Goal: Task Accomplishment & Management: Manage account settings

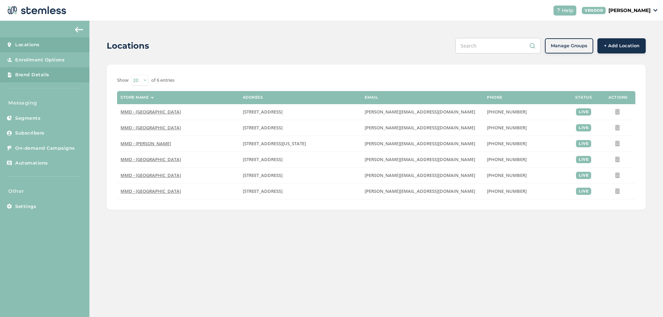
click at [43, 75] on span "Brand Details" at bounding box center [32, 74] width 34 height 7
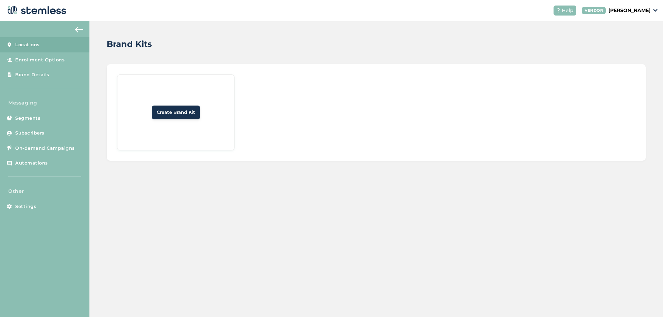
click at [35, 45] on span "Locations" at bounding box center [27, 44] width 25 height 7
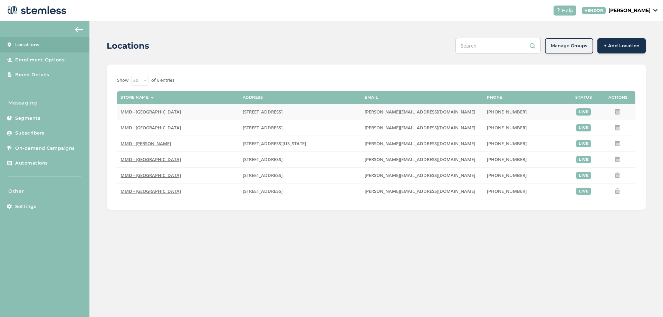
click at [139, 111] on span "MMD - [GEOGRAPHIC_DATA]" at bounding box center [150, 112] width 60 height 6
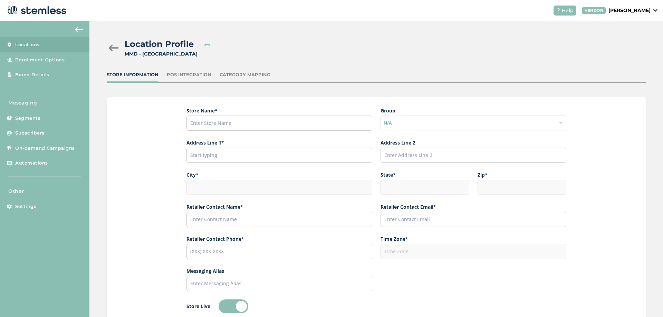
type input "MMD - [GEOGRAPHIC_DATA]"
type input "[STREET_ADDRESS]"
type input "Jersey City"
type input "NJ"
type input "07306"
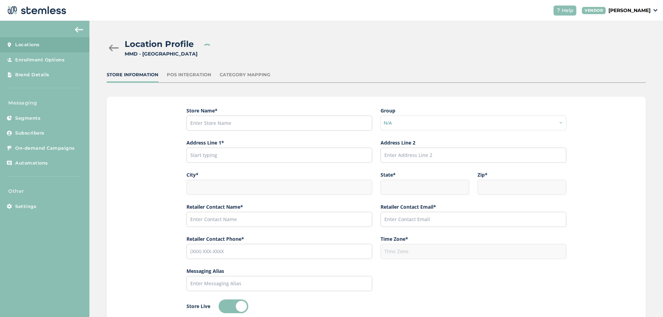
type input "[PERSON_NAME]"
type input "[PERSON_NAME][EMAIL_ADDRESS][DOMAIN_NAME]"
type input "[PHONE_NUMBER]"
type input "America/New_York"
type input "MMD"
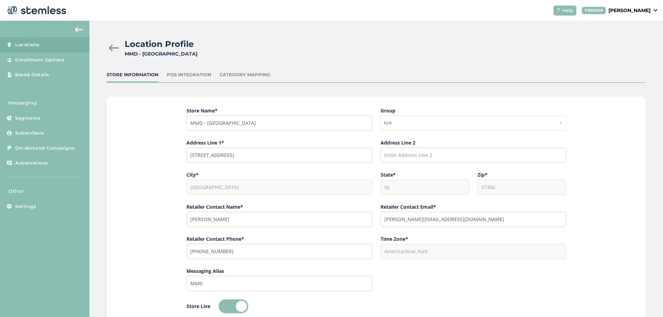
click at [113, 49] on div at bounding box center [114, 48] width 14 height 7
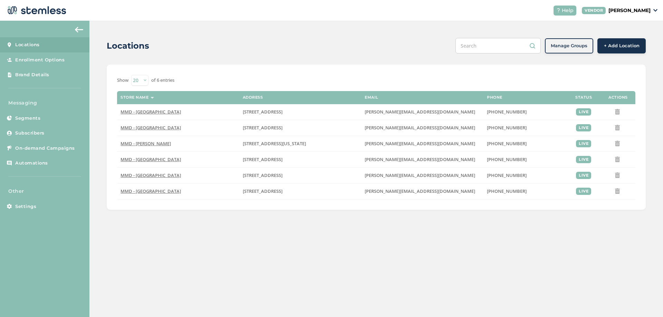
click at [100, 125] on div "Locations Manage Groups + Add Location Show 20 50 100 of 6 entries Store name A…" at bounding box center [375, 124] width 573 height 206
click at [56, 148] on span "On-demand Campaigns" at bounding box center [45, 148] width 60 height 7
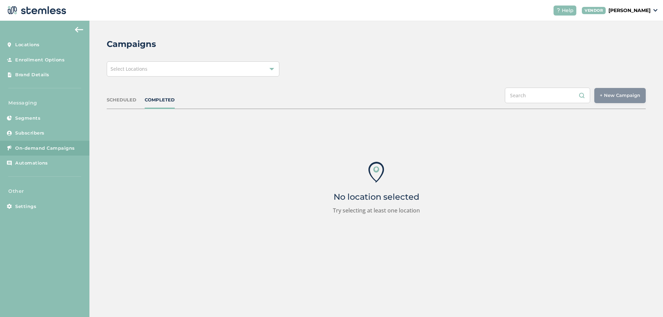
click at [187, 72] on div "Select Locations" at bounding box center [193, 68] width 173 height 15
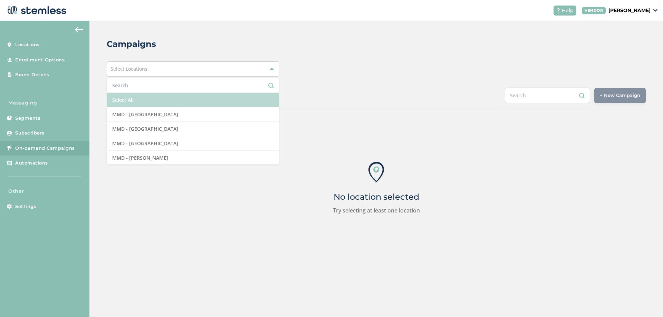
click at [154, 97] on li "Select All" at bounding box center [193, 100] width 172 height 14
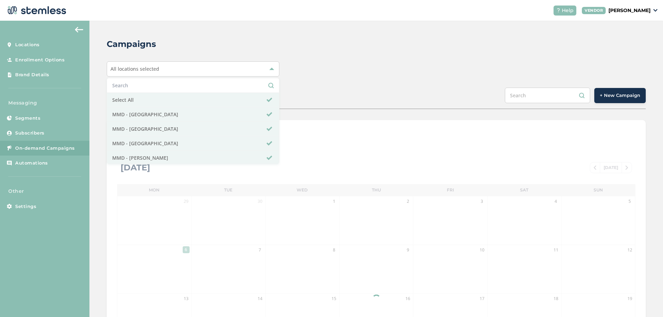
click at [318, 79] on div "Campaigns All locations selected Select All MMD - Hollywood MMD - Jersey City M…" at bounding box center [375, 244] width 573 height 447
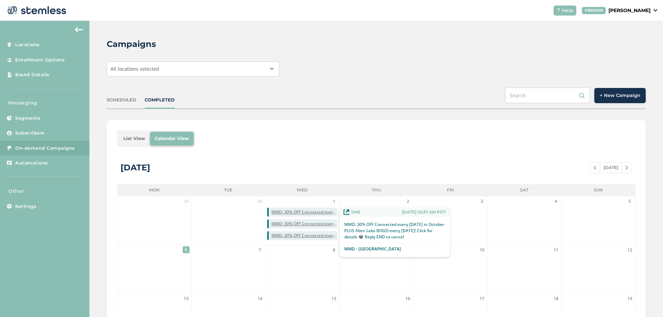
click at [285, 213] on span "MMD: 30% OFF Connected every Wednesday in October PLUS Alien Labs BOGO every Tu…" at bounding box center [304, 212] width 66 height 6
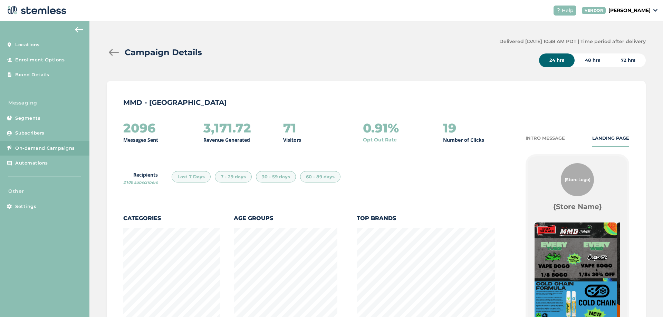
scroll to position [143, 0]
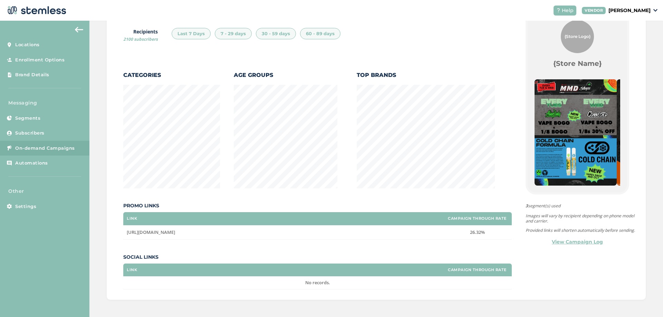
click at [566, 246] on link "View Campaign Log" at bounding box center [577, 242] width 51 height 7
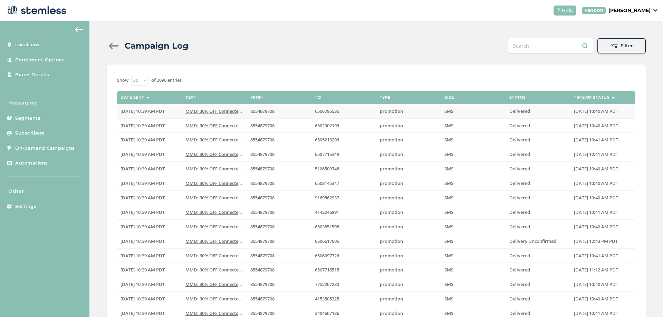
click at [199, 112] on span "MMD: 30% OFF Connected every Wednesday in October..." at bounding box center [240, 111] width 111 height 6
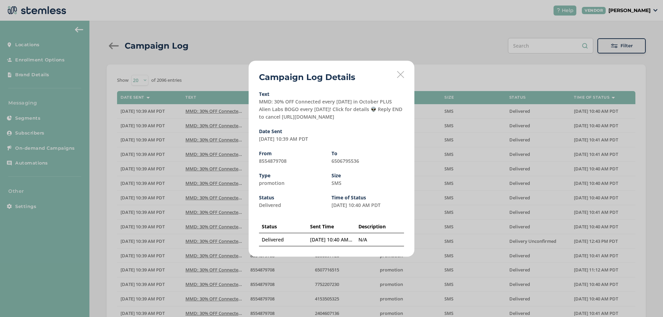
drag, startPoint x: 367, startPoint y: 118, endPoint x: 294, endPoint y: 118, distance: 73.2
click at [294, 118] on div "Text MMD: 30% OFF Connected every Wednesday in October PLUS Alien Labs BOGO eve…" at bounding box center [331, 106] width 145 height 29
copy label "ttps://stmls.txtalert.co/12Twm"
click at [401, 74] on icon at bounding box center [400, 74] width 7 height 7
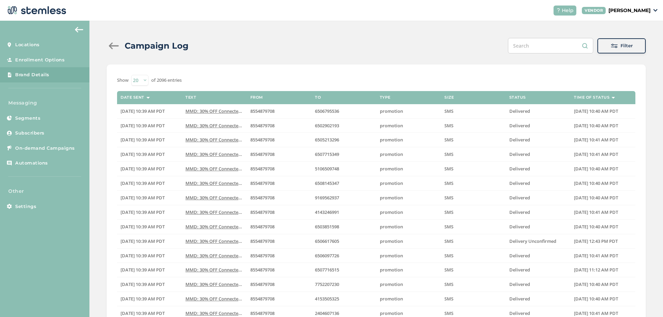
click at [46, 73] on span "Brand Details" at bounding box center [32, 74] width 34 height 7
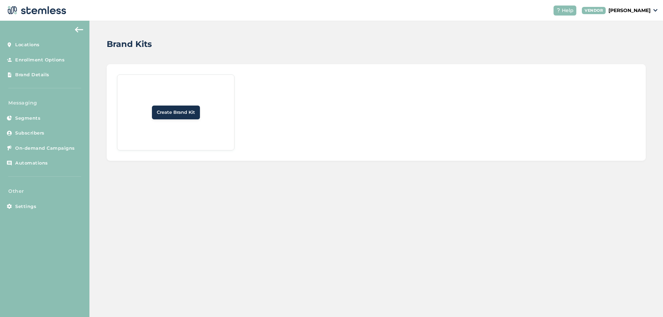
click at [116, 140] on div "Create Brand Kit" at bounding box center [376, 112] width 539 height 97
click at [143, 186] on div "Brand Kits Create Brand Kit" at bounding box center [375, 169] width 573 height 296
click at [38, 63] on link "Enrollment Options" at bounding box center [44, 59] width 89 height 15
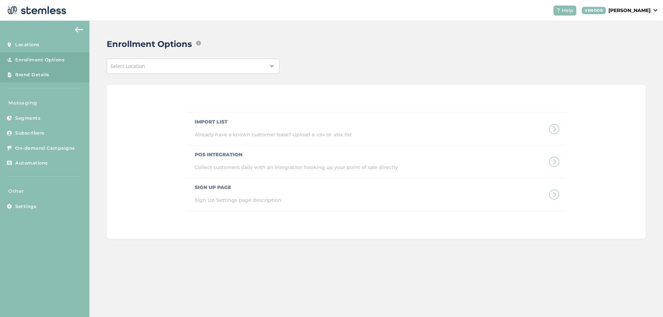
click at [37, 74] on span "Brand Details" at bounding box center [32, 74] width 34 height 7
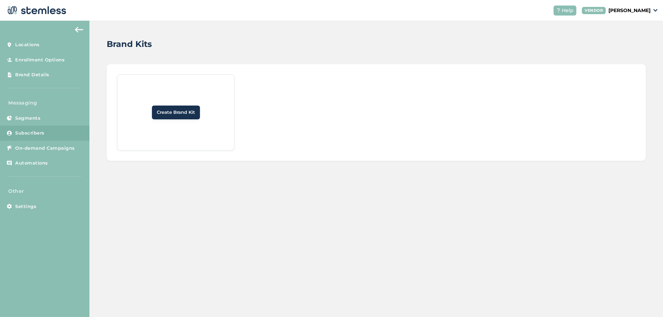
click at [34, 128] on link "Subscribers" at bounding box center [44, 133] width 89 height 15
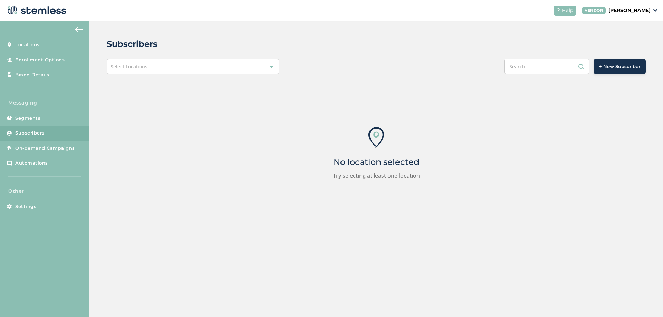
click at [137, 65] on span "Select Locations" at bounding box center [128, 66] width 37 height 7
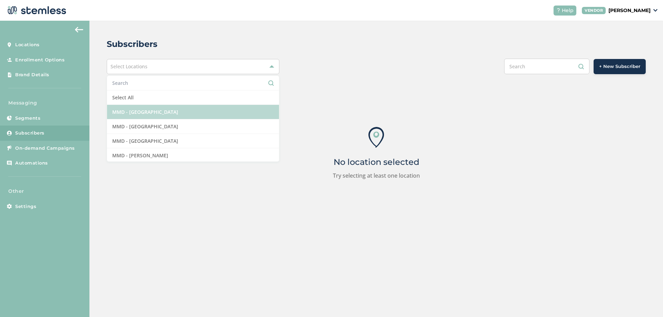
click at [132, 110] on li "MMD - [GEOGRAPHIC_DATA]" at bounding box center [193, 112] width 172 height 14
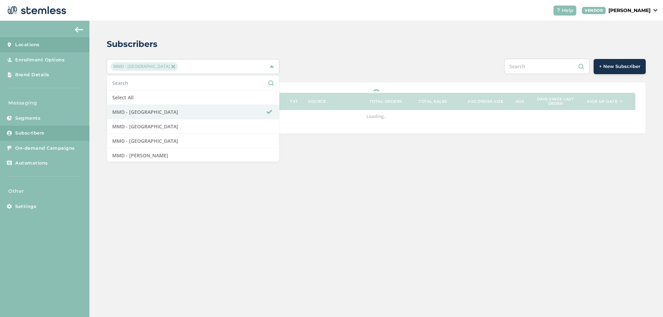
click at [30, 44] on span "Locations" at bounding box center [27, 44] width 25 height 7
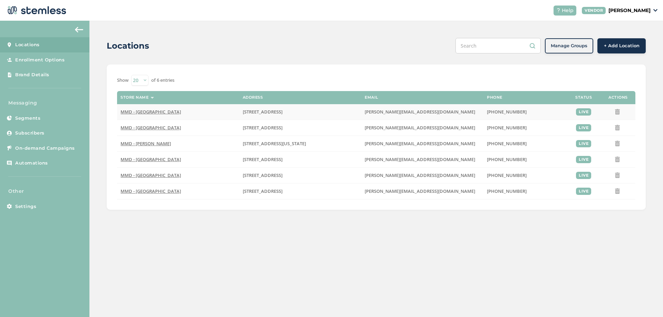
click at [144, 111] on span "MMD - [GEOGRAPHIC_DATA]" at bounding box center [150, 112] width 60 height 6
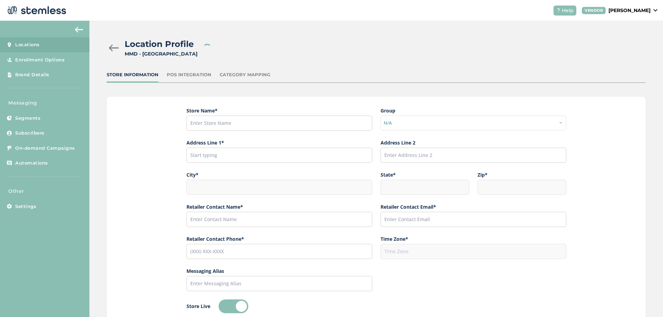
type input "MMD - [GEOGRAPHIC_DATA]"
type input "[STREET_ADDRESS]"
type input "Jersey City"
type input "NJ"
type input "07306"
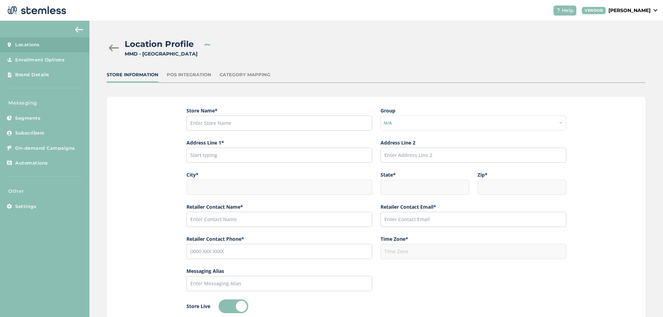
type input "[PERSON_NAME]"
type input "[PERSON_NAME][EMAIL_ADDRESS][DOMAIN_NAME]"
type input "[PHONE_NUMBER]"
type input "America/New_York"
type input "MMD"
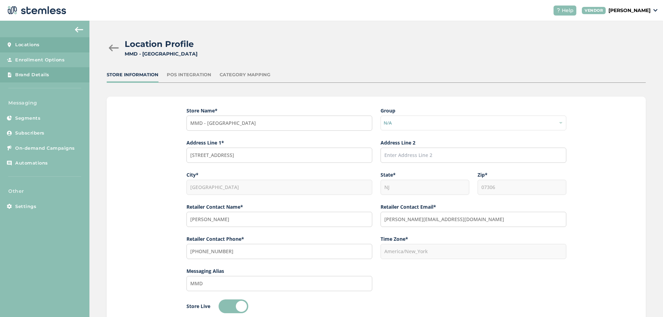
click at [43, 70] on link "Brand Details" at bounding box center [44, 74] width 89 height 15
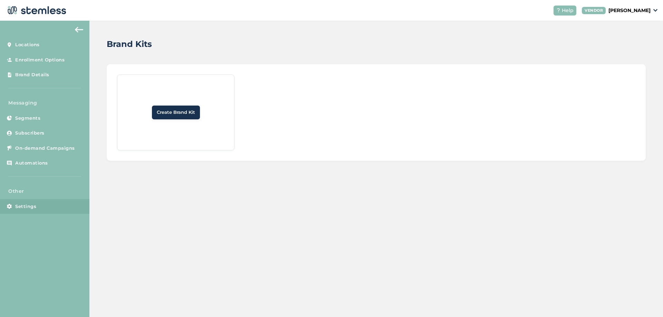
click at [40, 211] on link "Settings" at bounding box center [44, 206] width 89 height 15
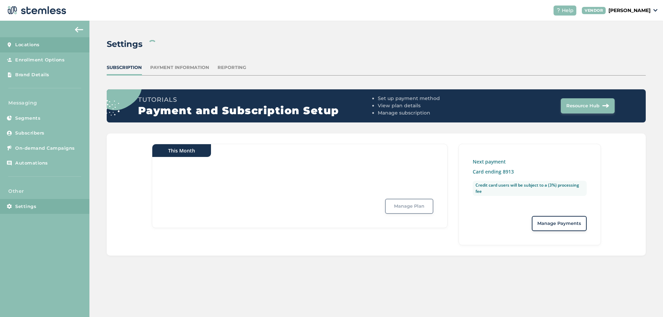
click at [38, 47] on span "Locations" at bounding box center [27, 44] width 25 height 7
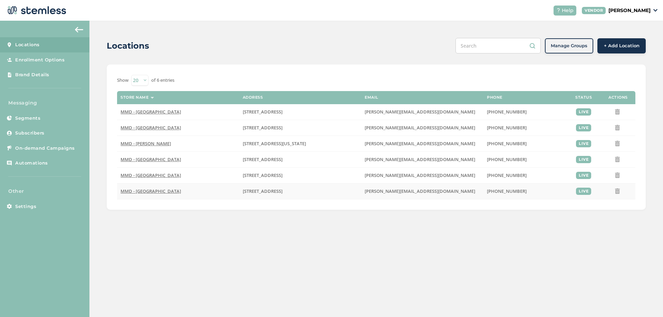
click at [136, 192] on span "MMD - [GEOGRAPHIC_DATA]" at bounding box center [150, 191] width 60 height 6
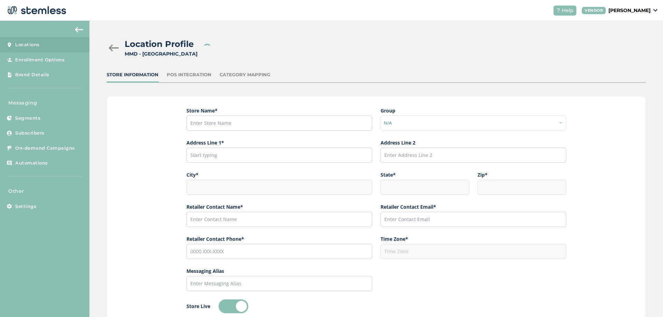
type input "MMD - [GEOGRAPHIC_DATA]"
type input "[STREET_ADDRESS]"
type input "[GEOGRAPHIC_DATA]"
type input "CA"
type input "94063"
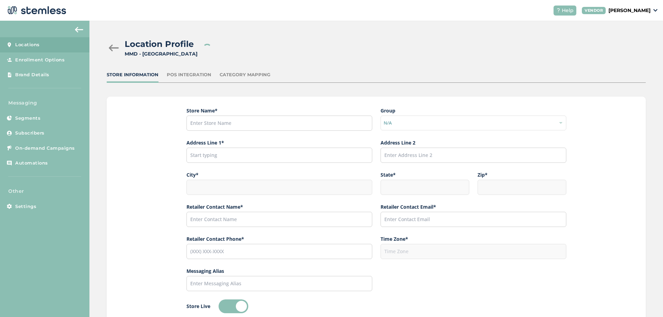
type input "[PERSON_NAME]"
type input "[PERSON_NAME][EMAIL_ADDRESS][DOMAIN_NAME]"
type input "[PHONE_NUMBER]"
type input "America/Los_Angeles"
type input "MMD - [GEOGRAPHIC_DATA]"
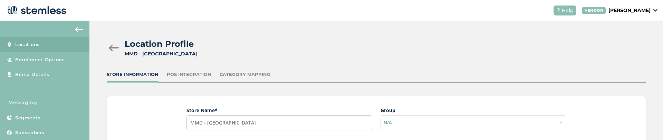
type input "MMD - [GEOGRAPHIC_DATA]"
type input "[STREET_ADDRESS]"
type input "[GEOGRAPHIC_DATA]"
type input "CA"
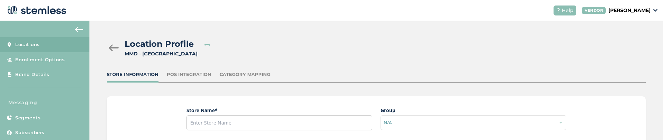
type input "94063"
type input "[PERSON_NAME]"
type input "[PERSON_NAME][EMAIL_ADDRESS][DOMAIN_NAME]"
type input "[PHONE_NUMBER]"
type input "America/Los_Angeles"
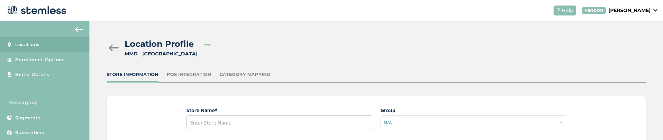
type input "MMD - [GEOGRAPHIC_DATA]"
drag, startPoint x: 147, startPoint y: 54, endPoint x: 171, endPoint y: 54, distance: 23.1
click at [172, 54] on div "MMD - [GEOGRAPHIC_DATA]" at bounding box center [161, 53] width 73 height 7
click at [166, 53] on div "MMD - [GEOGRAPHIC_DATA]" at bounding box center [161, 53] width 73 height 7
click at [112, 48] on div at bounding box center [114, 48] width 14 height 7
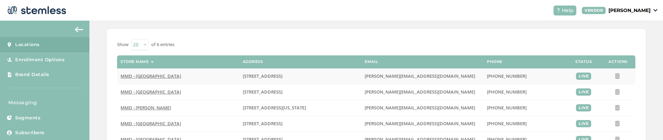
scroll to position [87, 0]
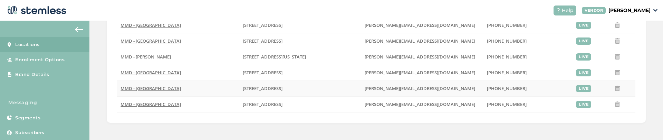
click at [147, 90] on span "MMD - [GEOGRAPHIC_DATA]" at bounding box center [150, 89] width 60 height 6
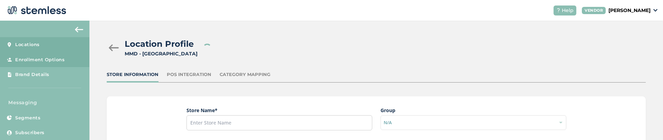
type input "MMD - [GEOGRAPHIC_DATA]"
type input "[STREET_ADDRESS]"
type input "[GEOGRAPHIC_DATA]"
type input "CA"
type input "90806"
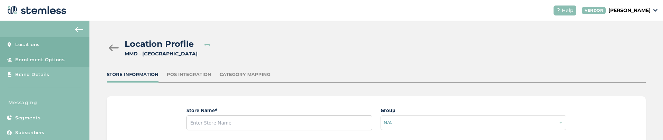
type input "[PERSON_NAME]"
type input "[PERSON_NAME][EMAIL_ADDRESS][DOMAIN_NAME]"
type input "[PHONE_NUMBER]"
type input "America/Los_Angeles"
type input "MMD - [GEOGRAPHIC_DATA]"
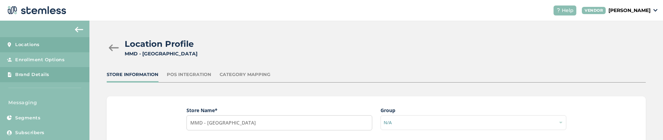
click at [32, 76] on span "Brand Details" at bounding box center [32, 74] width 34 height 7
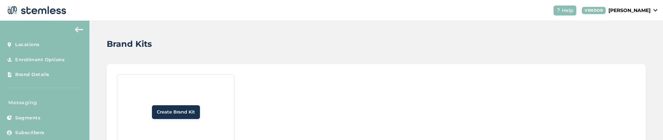
click at [183, 119] on div "Create Brand Kit" at bounding box center [175, 113] width 117 height 76
click at [182, 117] on button "Create Brand Kit" at bounding box center [176, 113] width 48 height 14
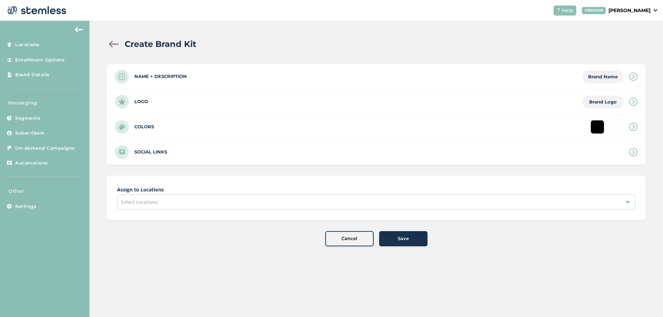
click at [600, 78] on span "Brand Name" at bounding box center [603, 77] width 30 height 6
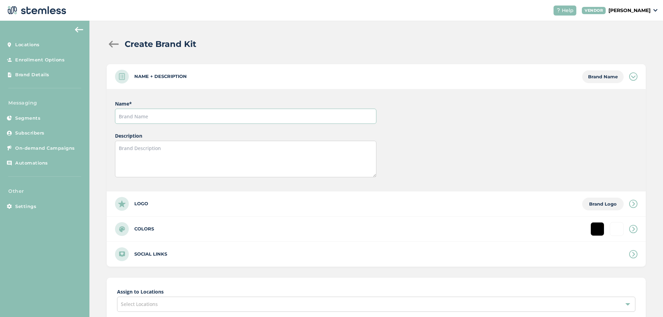
click at [205, 113] on input "text" at bounding box center [245, 116] width 261 height 15
click at [129, 140] on textarea at bounding box center [245, 159] width 261 height 37
click at [142, 119] on input "text" at bounding box center [245, 116] width 261 height 15
click at [148, 121] on input "default" at bounding box center [245, 116] width 261 height 15
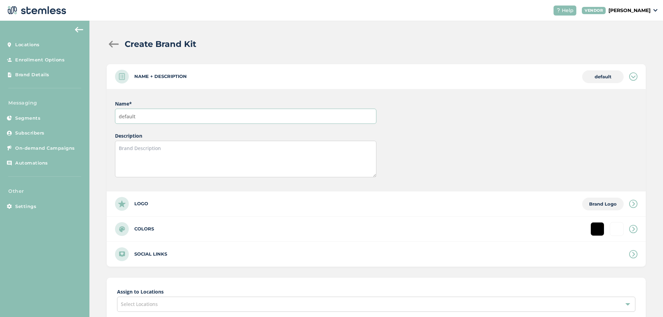
click at [148, 121] on input "default" at bounding box center [245, 116] width 261 height 15
type input "main"
click at [212, 140] on div "Logo Brand Logo" at bounding box center [376, 204] width 539 height 25
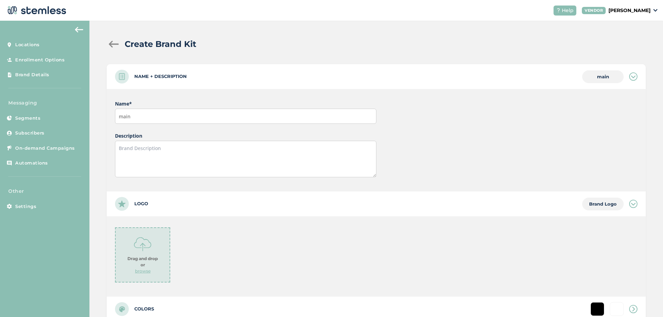
click at [146, 140] on img at bounding box center [142, 244] width 17 height 17
click at [140, 140] on strong "Drag and drop or" at bounding box center [142, 262] width 30 height 12
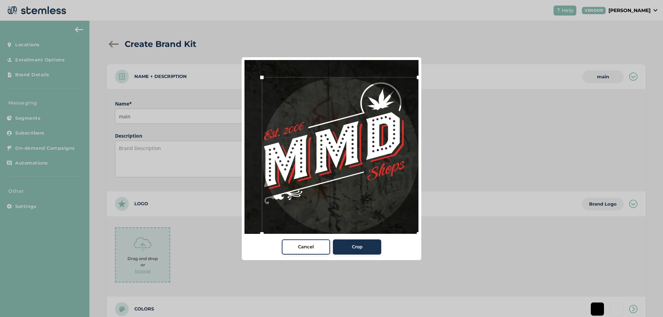
drag, startPoint x: 399, startPoint y: 218, endPoint x: 427, endPoint y: 214, distance: 27.6
click at [438, 140] on div "Cancel Crop" at bounding box center [331, 158] width 663 height 317
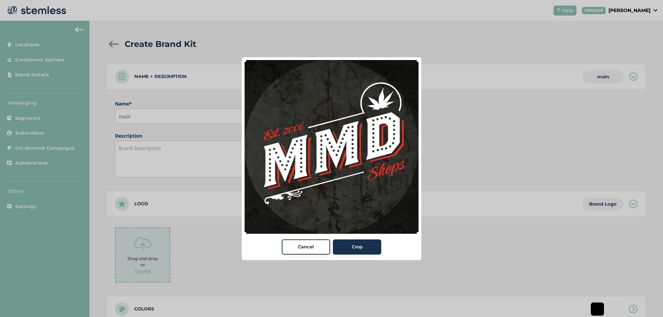
drag, startPoint x: 263, startPoint y: 74, endPoint x: 215, endPoint y: 50, distance: 53.1
click at [215, 50] on div "Cancel Crop" at bounding box center [331, 158] width 663 height 317
click at [359, 140] on span "Crop" at bounding box center [357, 247] width 11 height 7
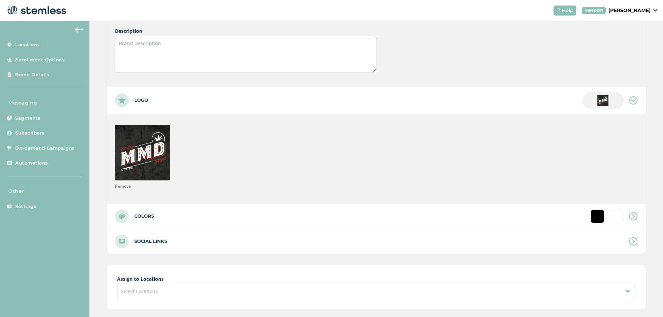
scroll to position [141, 0]
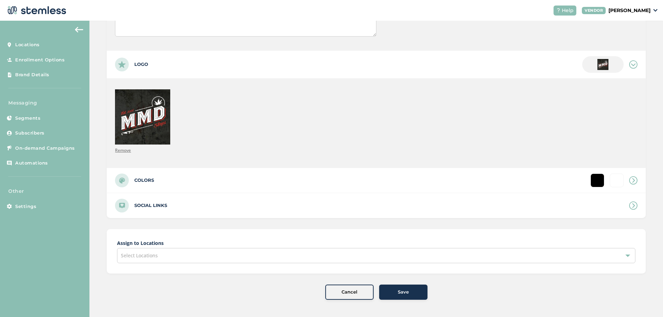
click at [401, 140] on div "Select Locations" at bounding box center [376, 255] width 518 height 15
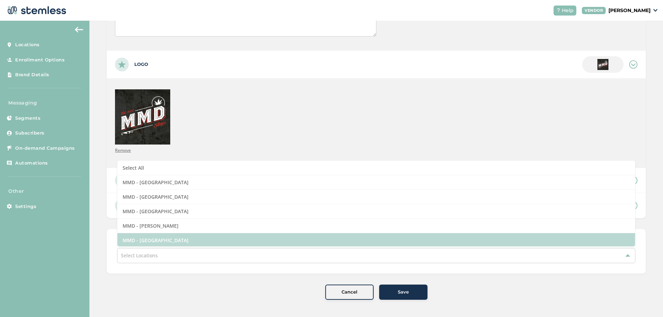
click at [145, 140] on li "MMD - [GEOGRAPHIC_DATA]" at bounding box center [375, 240] width 517 height 14
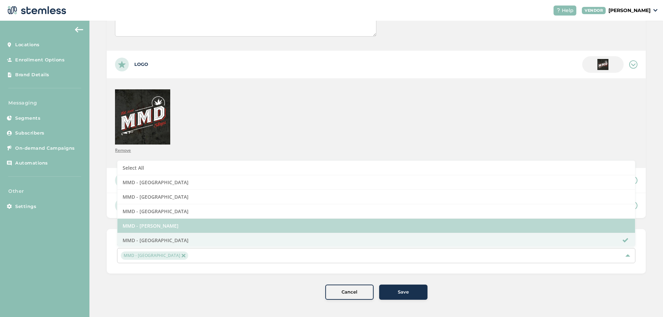
drag, startPoint x: 150, startPoint y: 229, endPoint x: 152, endPoint y: 222, distance: 6.8
click at [150, 140] on li "MMD - [PERSON_NAME]" at bounding box center [375, 226] width 517 height 14
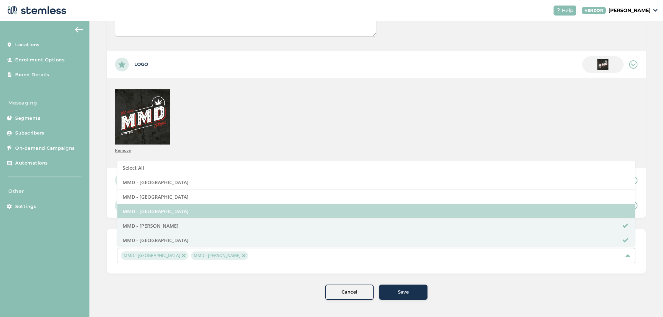
click at [152, 140] on li "MMD - [GEOGRAPHIC_DATA]" at bounding box center [375, 211] width 517 height 14
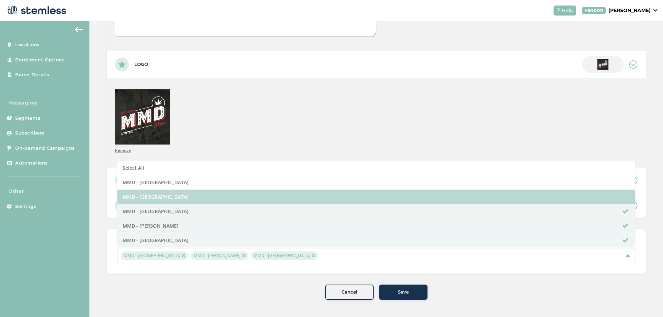
drag, startPoint x: 155, startPoint y: 199, endPoint x: 156, endPoint y: 191, distance: 8.3
click at [155, 140] on li "MMD - [GEOGRAPHIC_DATA]" at bounding box center [375, 197] width 517 height 14
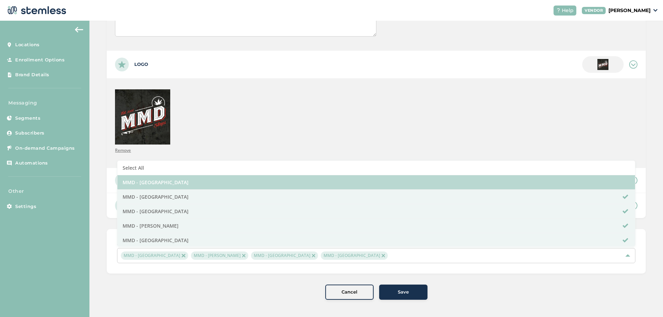
click at [155, 140] on li "MMD - [GEOGRAPHIC_DATA]" at bounding box center [375, 182] width 517 height 14
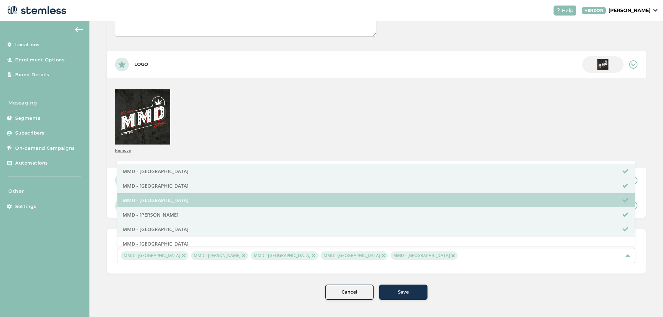
scroll to position [16, 0]
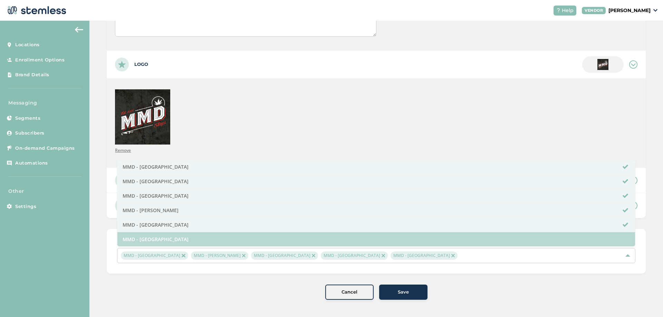
click at [128, 140] on li "MMD - [GEOGRAPHIC_DATA]" at bounding box center [375, 239] width 517 height 14
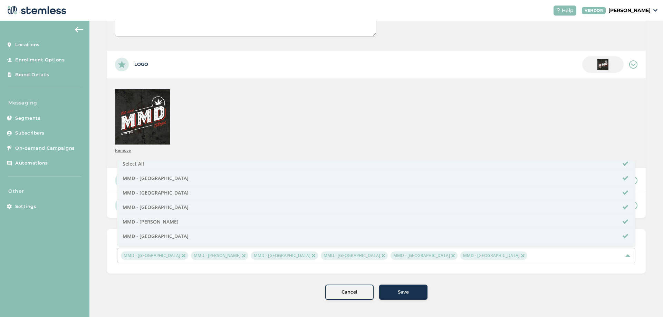
scroll to position [0, 0]
click at [405, 140] on span "Save" at bounding box center [403, 292] width 11 height 7
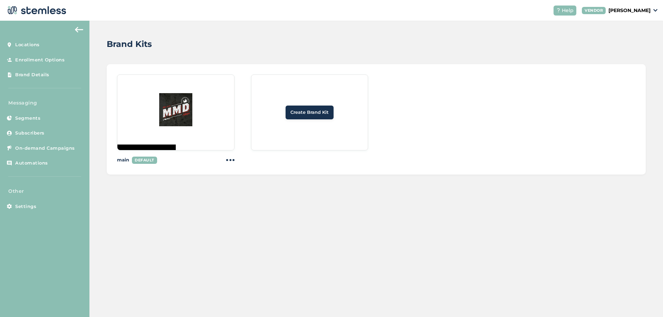
click at [233, 140] on img at bounding box center [230, 160] width 8 height 8
click at [185, 103] on img at bounding box center [175, 109] width 33 height 33
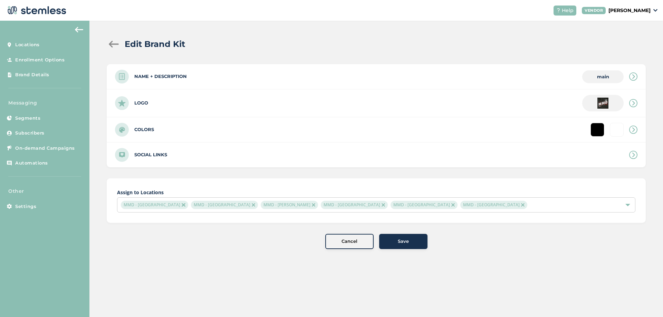
click at [598, 127] on div at bounding box center [597, 130] width 14 height 14
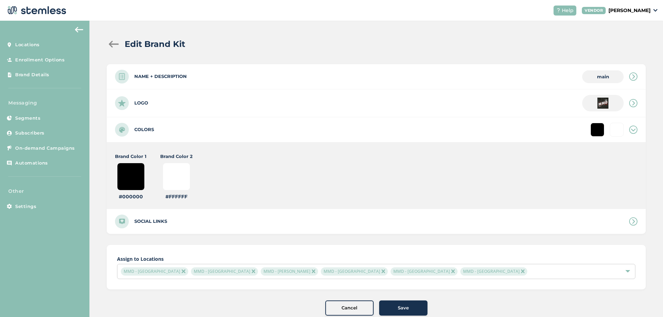
click at [137, 140] on input "#000000" at bounding box center [131, 177] width 28 height 28
click at [178, 140] on input "#ffffff" at bounding box center [177, 177] width 28 height 28
click at [181, 140] on input "#ffffff" at bounding box center [177, 177] width 28 height 28
type input "#ad1010"
click at [394, 140] on div "Save" at bounding box center [403, 308] width 37 height 7
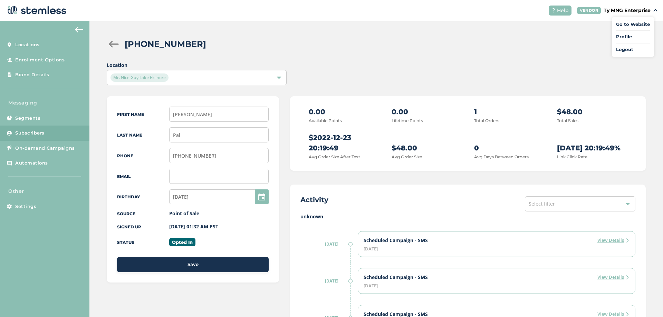
click at [309, 43] on div "(951) 476-7009" at bounding box center [382, 44] width 515 height 12
click at [334, 83] on div "Location Mr. Nice Guy Lake Elsinore" at bounding box center [376, 73] width 539 height 24
